Goal: Information Seeking & Learning: Learn about a topic

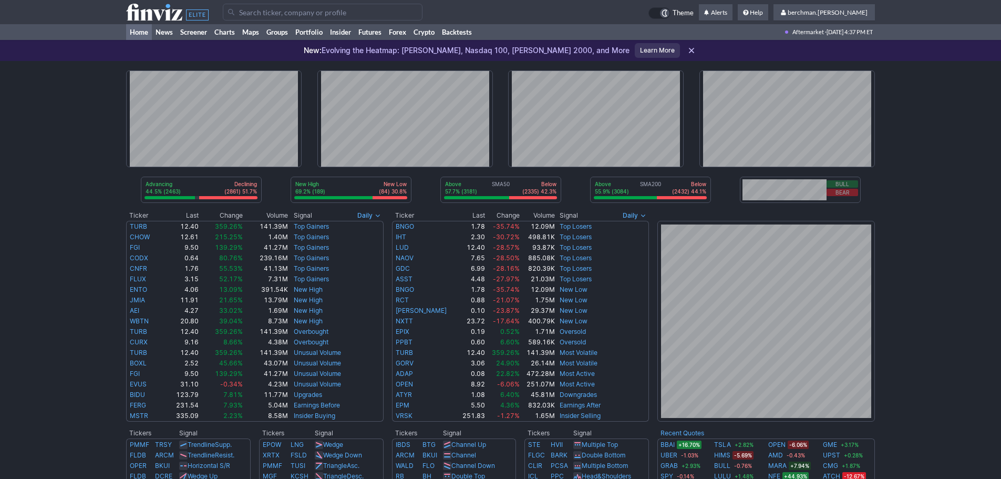
click at [219, 34] on link "Charts" at bounding box center [225, 32] width 28 height 16
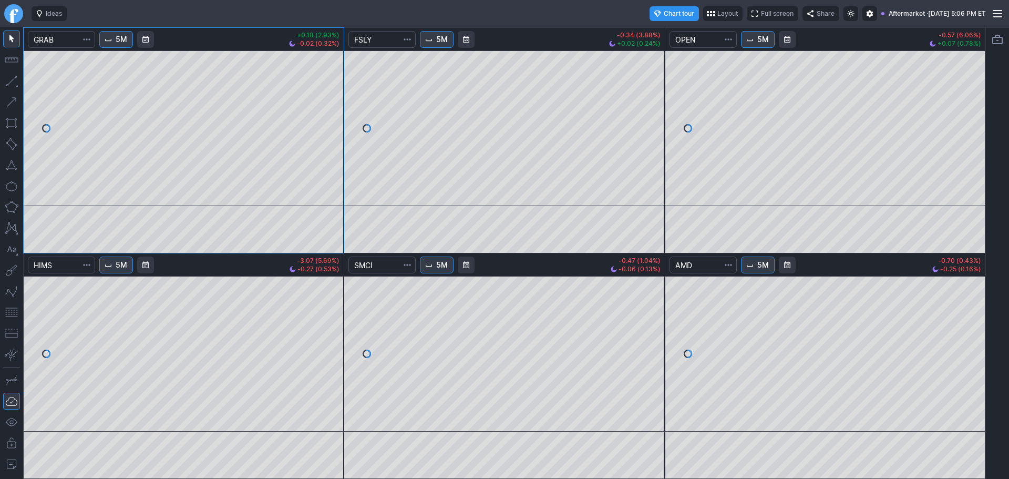
click at [9, 12] on link "Finviz.com" at bounding box center [13, 13] width 19 height 19
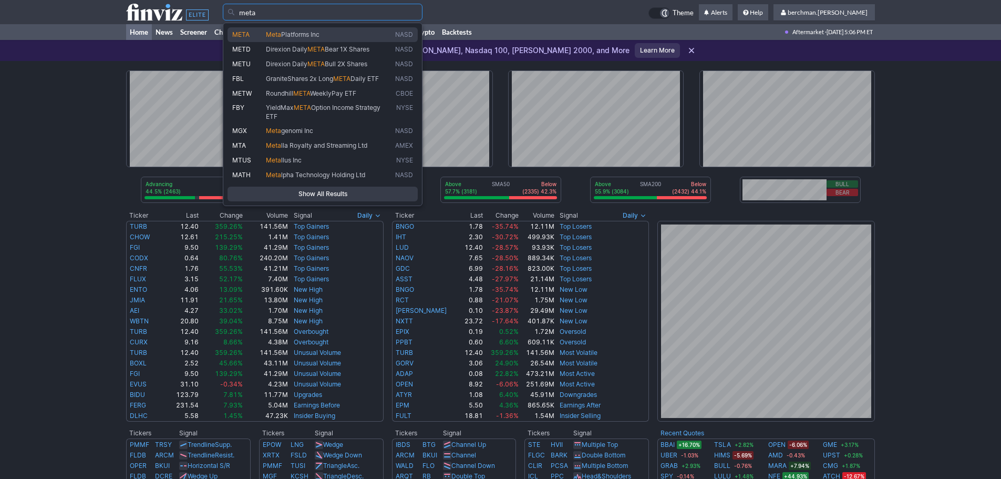
click at [283, 33] on span "Platforms Inc" at bounding box center [300, 34] width 38 height 8
type input "META"
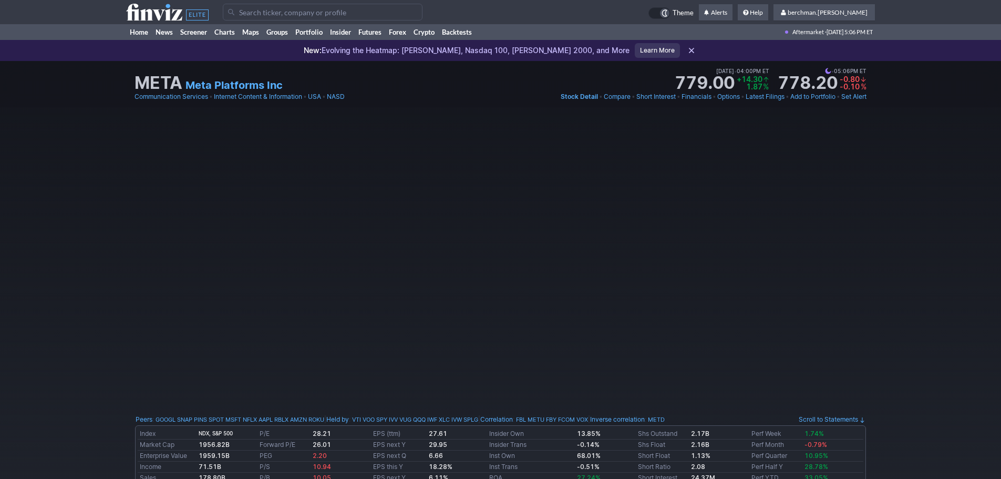
click at [274, 15] on input "Search" at bounding box center [323, 12] width 200 height 17
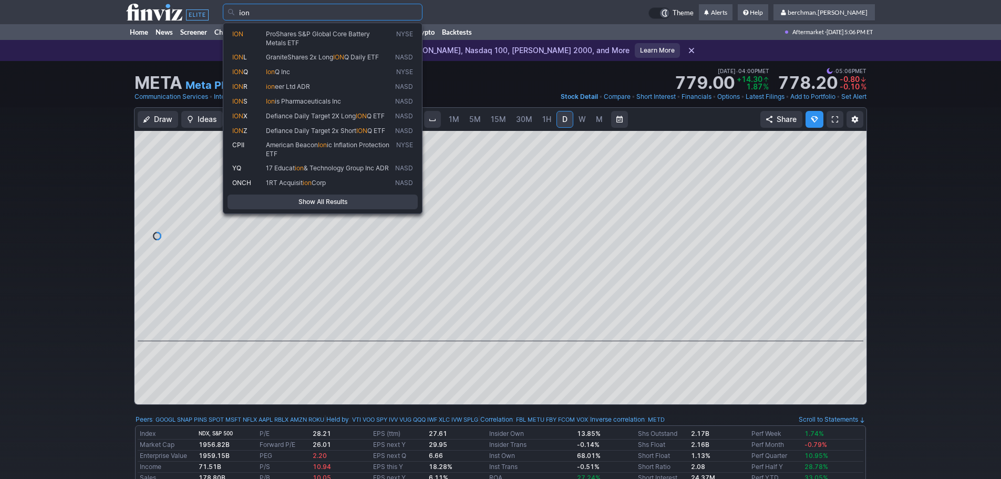
click at [283, 66] on link "ION Q Ion Q Inc NYSE" at bounding box center [323, 72] width 190 height 15
type input "IONQ"
